Goal: Find specific page/section: Find specific page/section

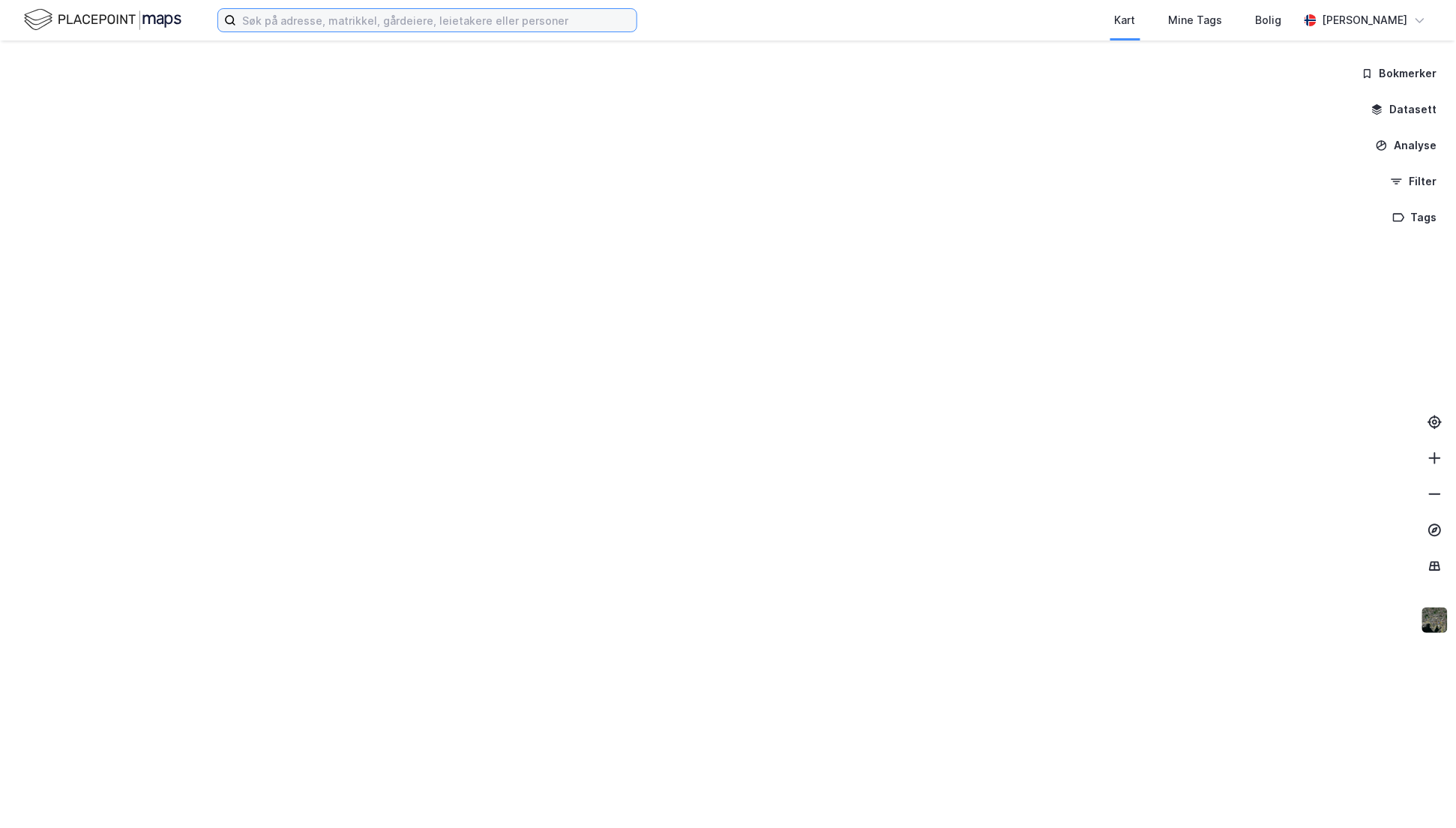
click at [286, 19] on input at bounding box center [436, 21] width 400 height 23
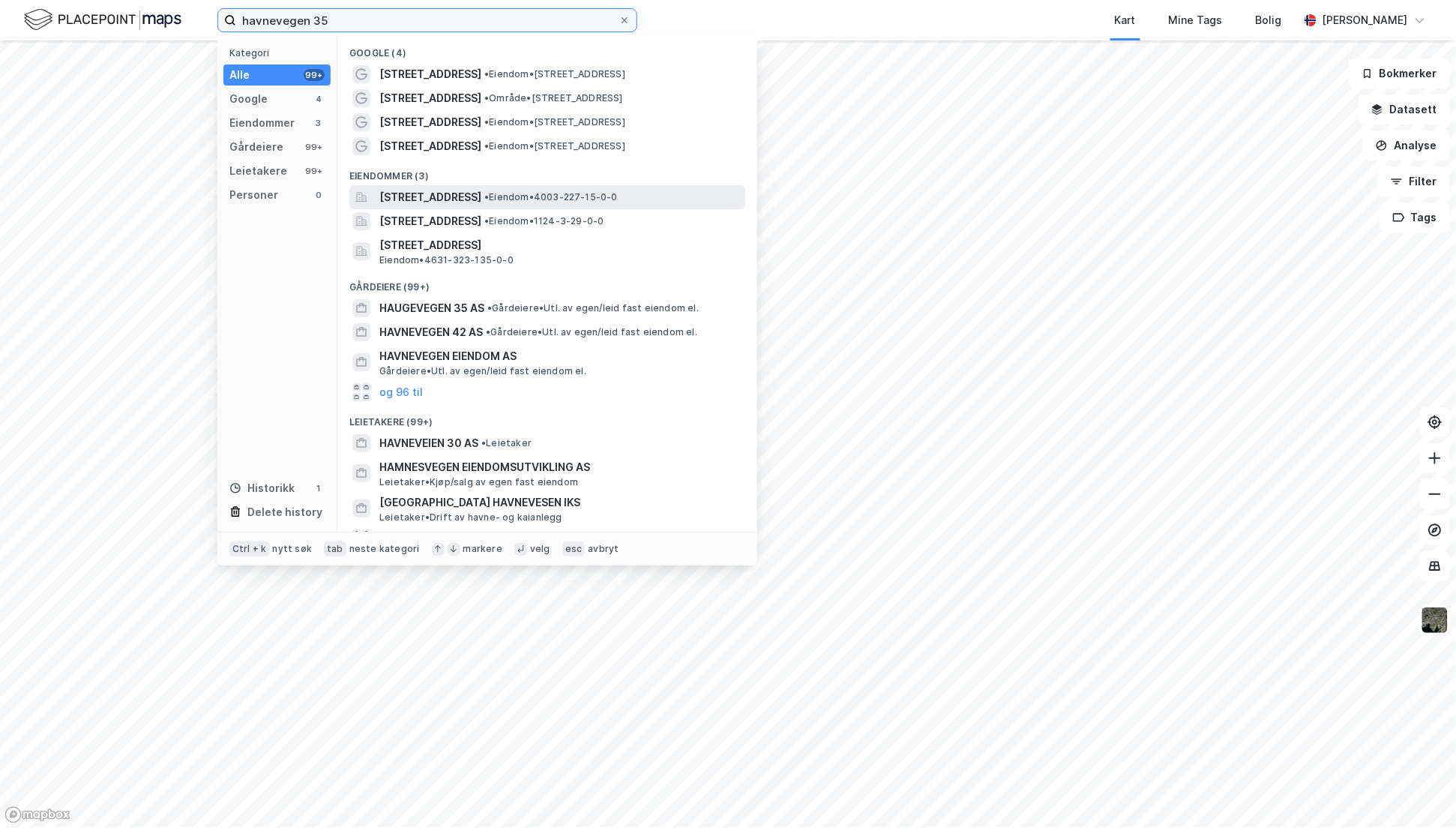
type input "havnevegen 35"
click at [439, 195] on span "[STREET_ADDRESS]" at bounding box center [431, 196] width 102 height 18
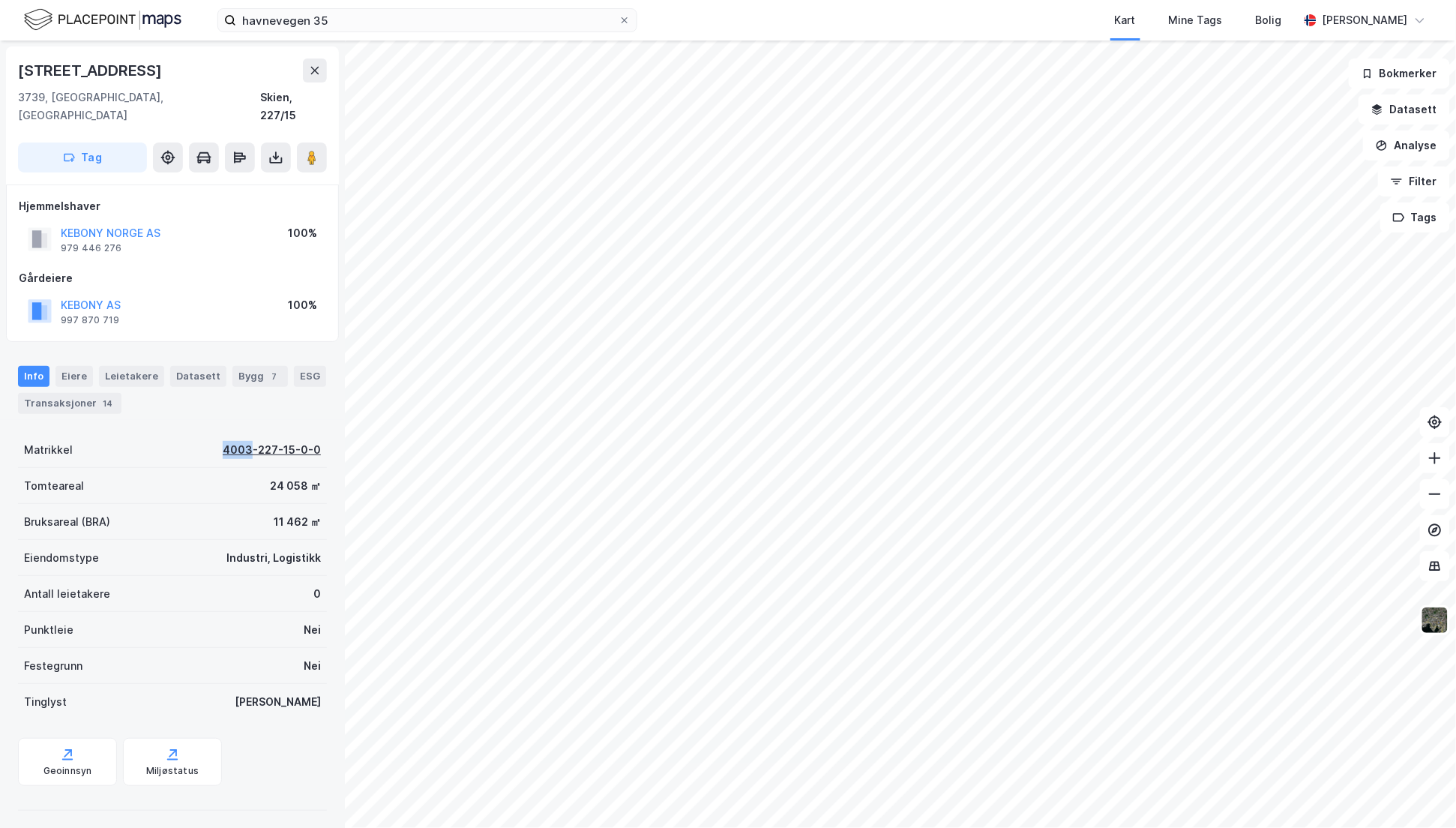
drag, startPoint x: 196, startPoint y: 433, endPoint x: 241, endPoint y: 430, distance: 45.1
click at [241, 431] on div "Matrikkel 4003-227-15-0-0" at bounding box center [172, 449] width 309 height 36
copy div "4003"
